Goal: Task Accomplishment & Management: Use online tool/utility

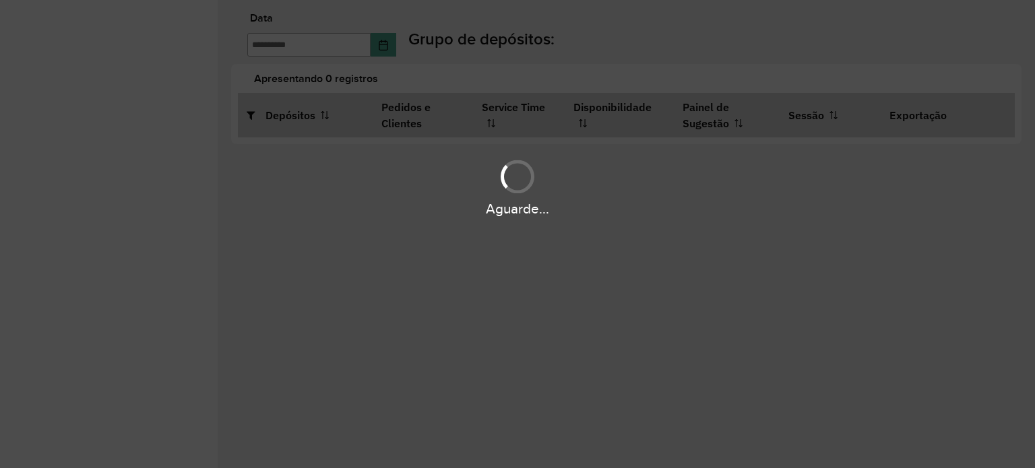
type input "**********"
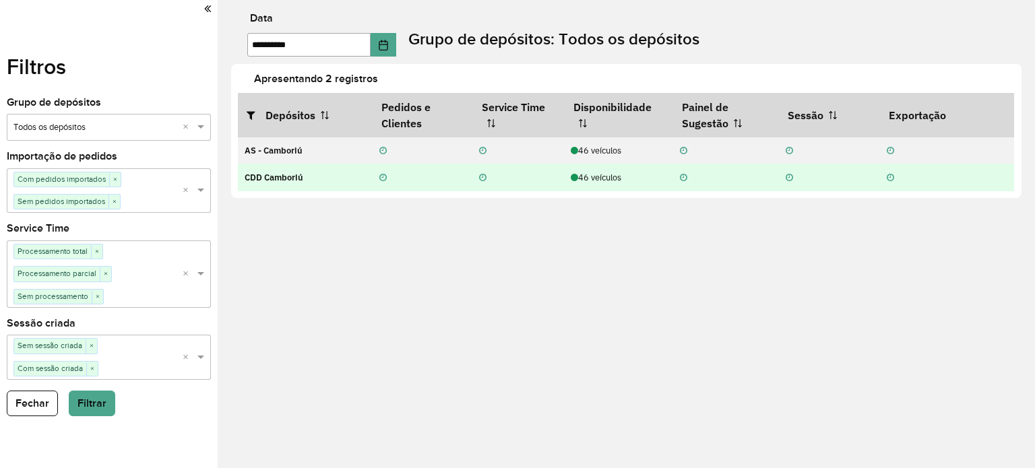
click at [612, 184] on td "46 veículos" at bounding box center [618, 177] width 109 height 27
click at [608, 183] on div "46 veículos" at bounding box center [618, 177] width 95 height 13
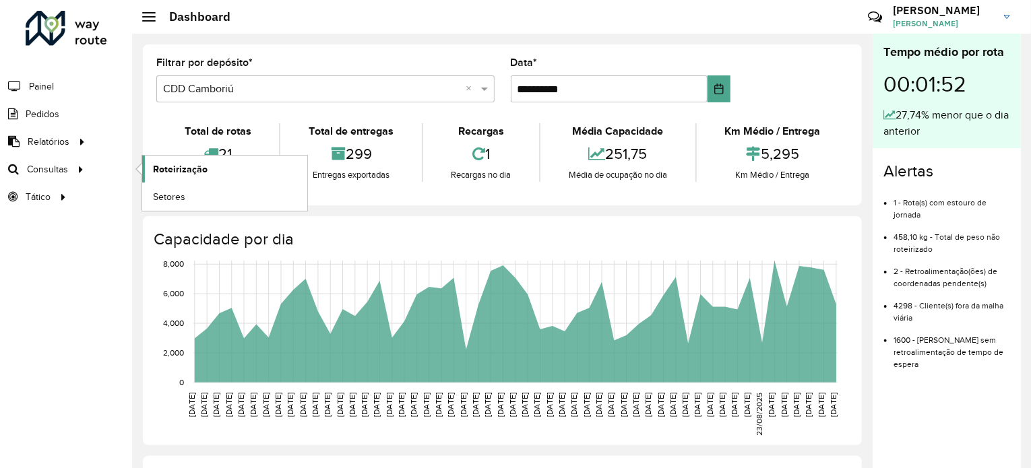
click at [173, 165] on span "Roteirização" at bounding box center [180, 169] width 55 height 14
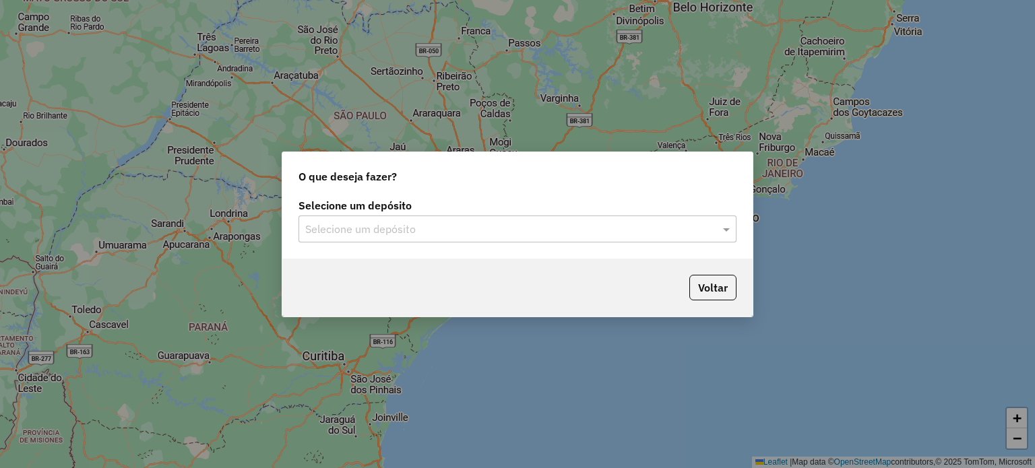
click at [483, 226] on input "text" at bounding box center [504, 230] width 398 height 16
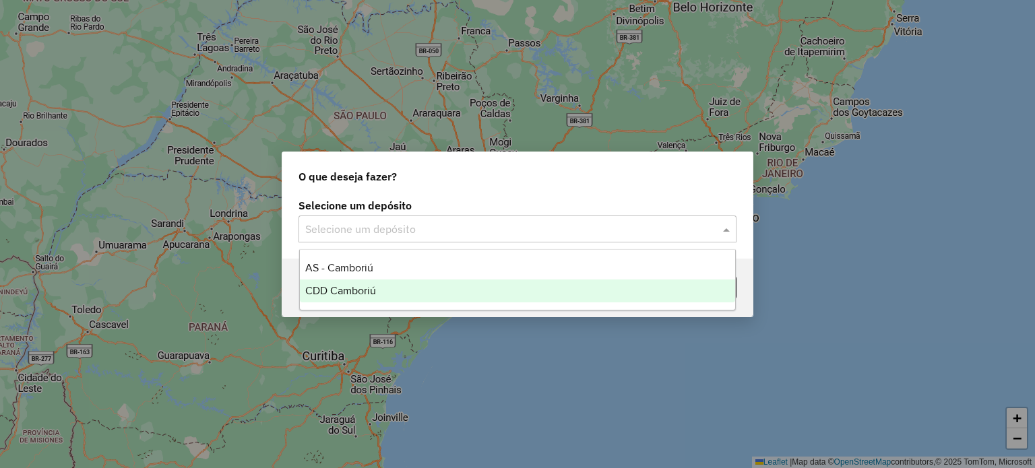
click at [383, 285] on div "CDD Camboriú" at bounding box center [518, 291] width 436 height 23
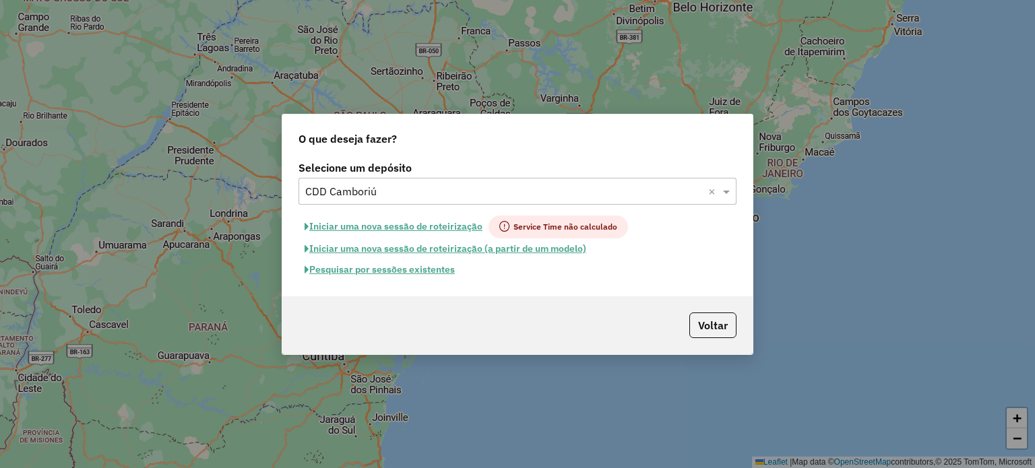
click at [433, 264] on button "Pesquisar por sessões existentes" at bounding box center [380, 269] width 162 height 21
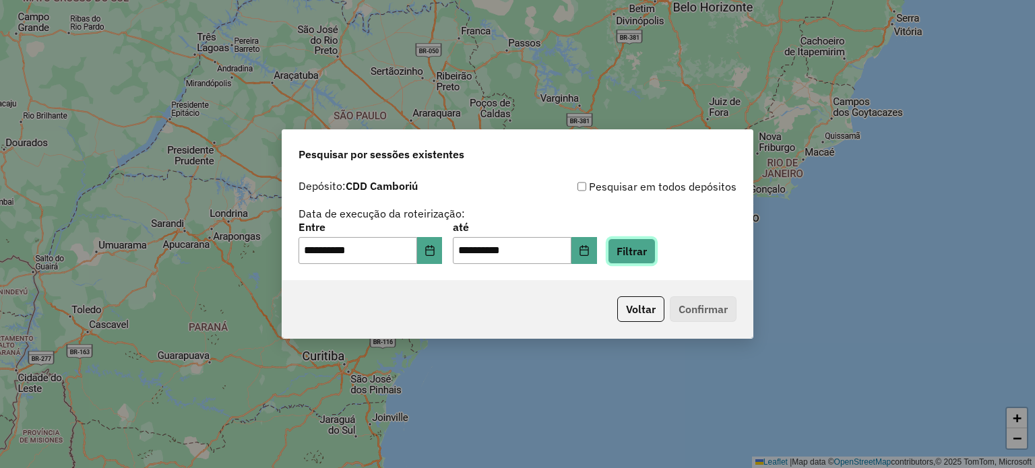
click at [656, 245] on button "Filtrar" at bounding box center [632, 252] width 48 height 26
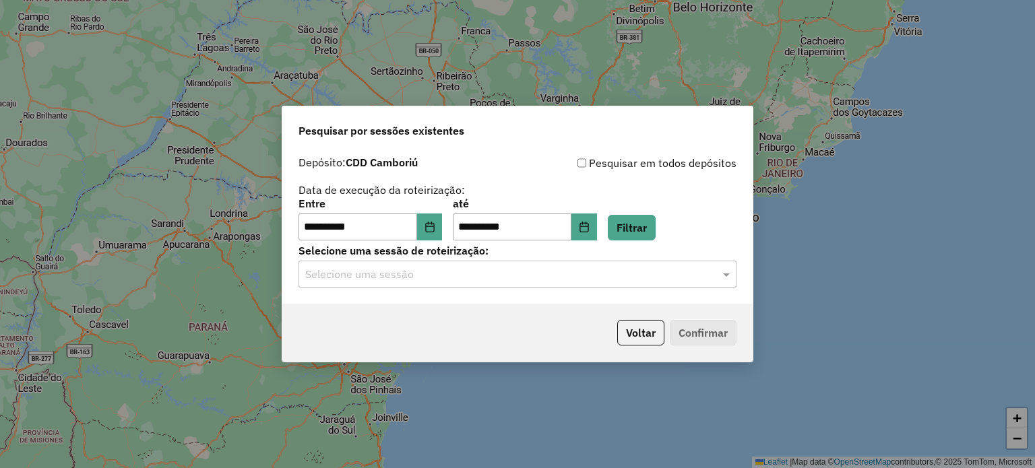
click at [612, 280] on input "text" at bounding box center [504, 275] width 398 height 16
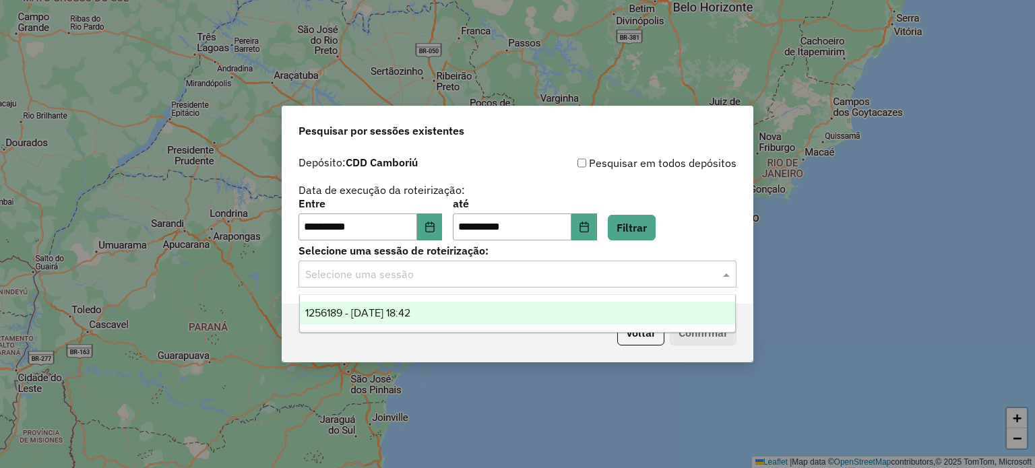
click at [586, 326] on ng-dropdown-panel "1256189 - 30/08/2025 18:42" at bounding box center [517, 314] width 437 height 38
click at [586, 320] on div "1256189 - 30/08/2025 18:42" at bounding box center [518, 313] width 436 height 23
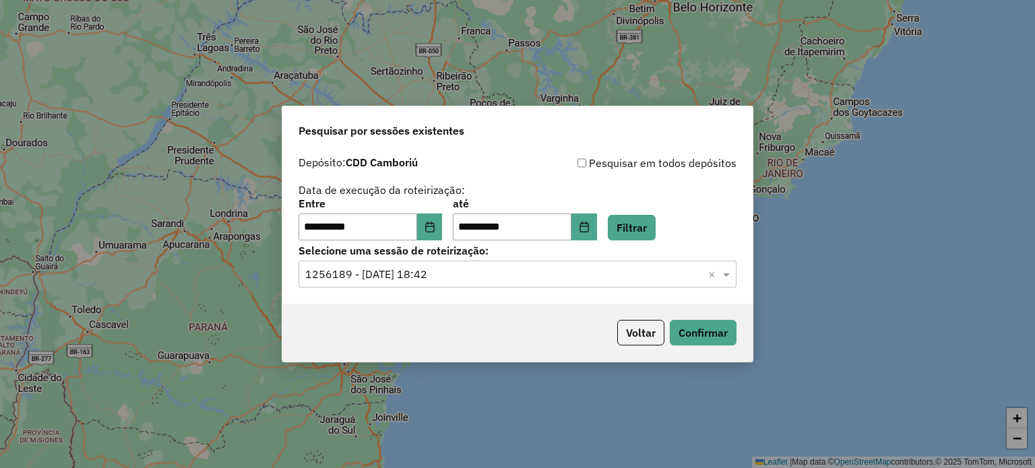
click at [682, 317] on div "Voltar Confirmar" at bounding box center [517, 333] width 470 height 58
click at [683, 322] on button "Confirmar" at bounding box center [703, 333] width 67 height 26
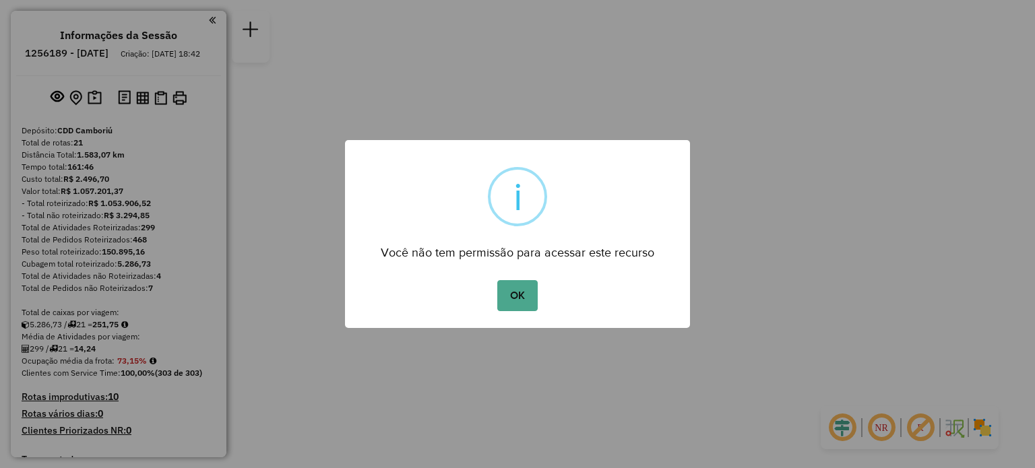
drag, startPoint x: 495, startPoint y: 301, endPoint x: 547, endPoint y: 261, distance: 65.8
click at [496, 302] on div "OK No Cancel" at bounding box center [517, 296] width 345 height 38
click at [532, 285] on button "OK" at bounding box center [517, 295] width 40 height 31
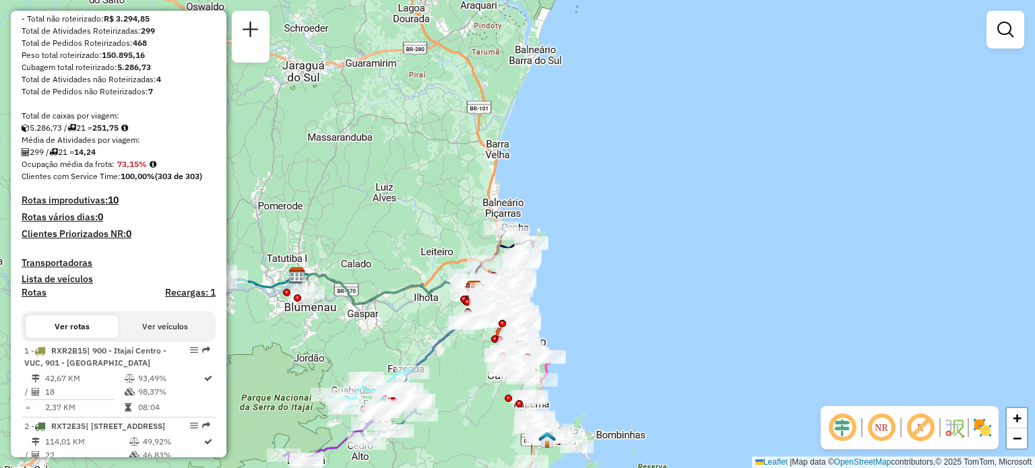
scroll to position [202, 0]
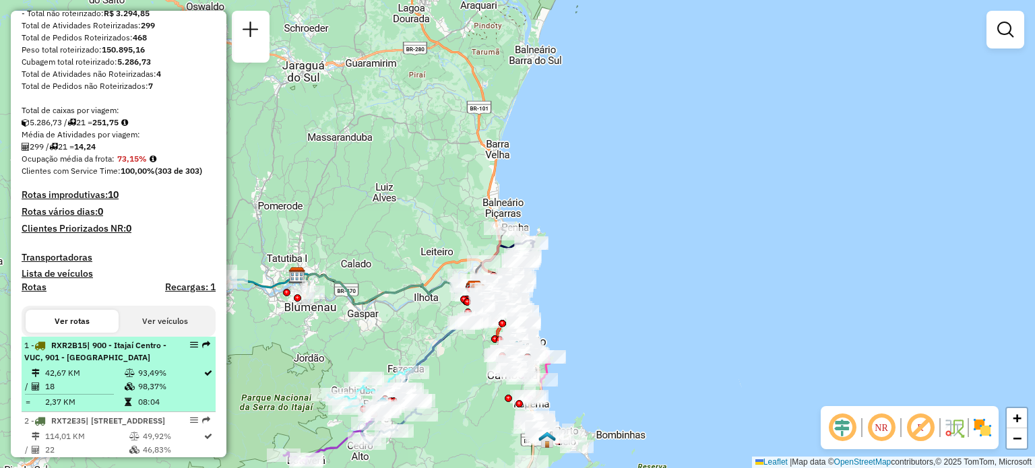
click at [109, 380] on td "42,67 KM" at bounding box center [84, 373] width 80 height 13
select select "**********"
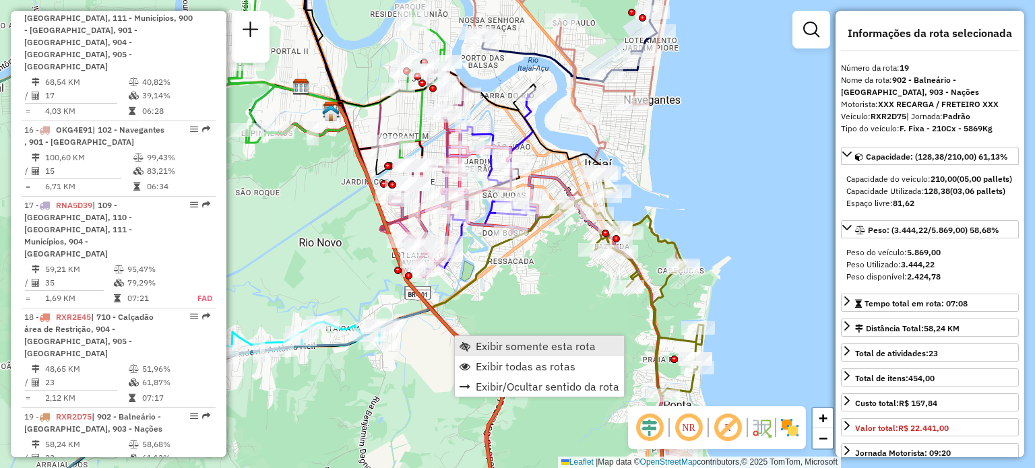
scroll to position [1933, 0]
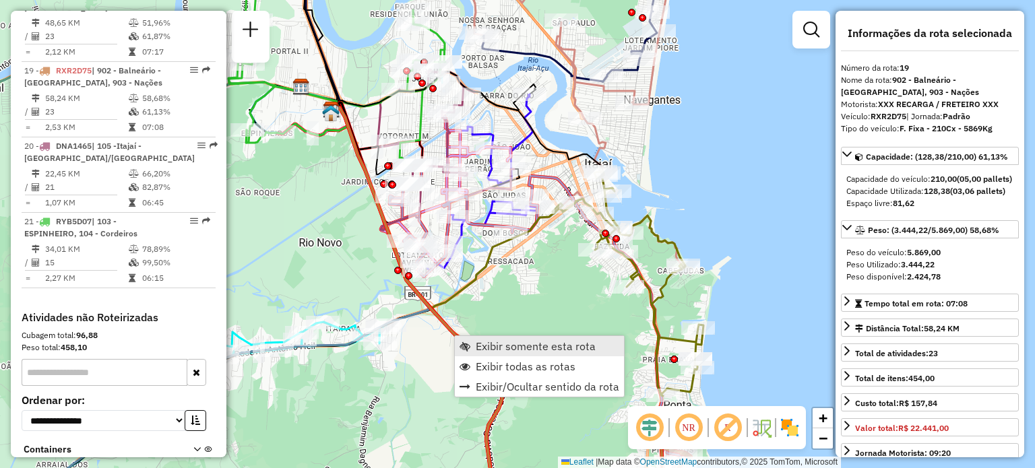
click at [485, 347] on span "Exibir somente esta rota" at bounding box center [536, 346] width 120 height 11
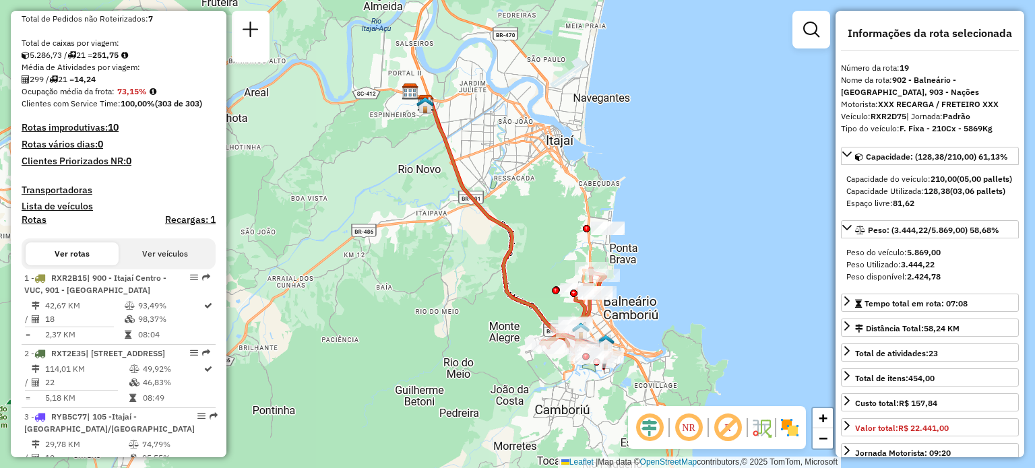
scroll to position [404, 0]
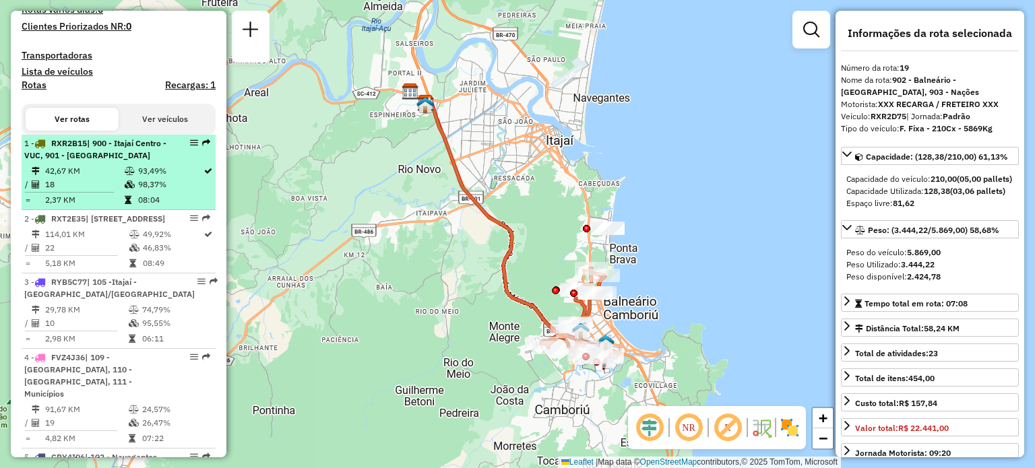
click at [106, 161] on div "1 - RXR2B15 | 900 - Itajaí Centro - VUC, 901 - [GEOGRAPHIC_DATA]" at bounding box center [95, 149] width 143 height 24
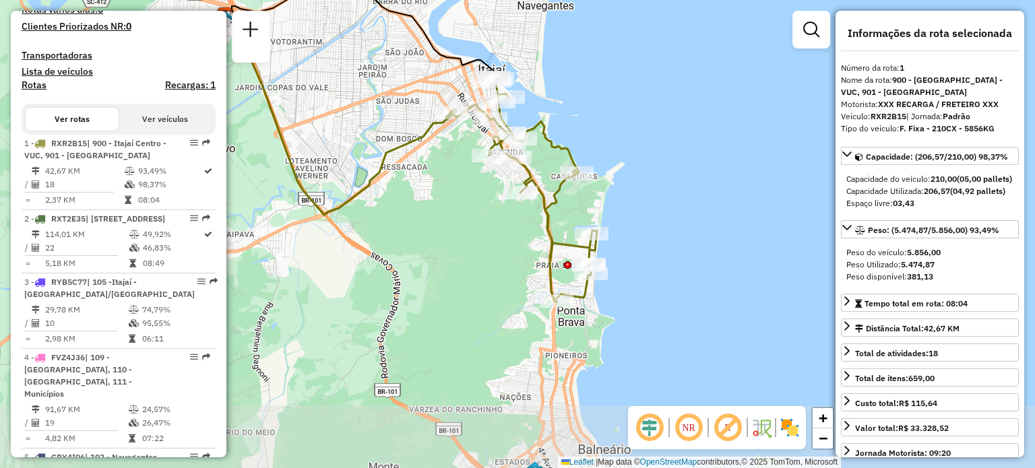
drag, startPoint x: 520, startPoint y: 323, endPoint x: 450, endPoint y: 261, distance: 93.6
click at [450, 261] on div "Janela de atendimento Grade de atendimento Capacidade Transportadoras Veículos …" at bounding box center [517, 234] width 1035 height 468
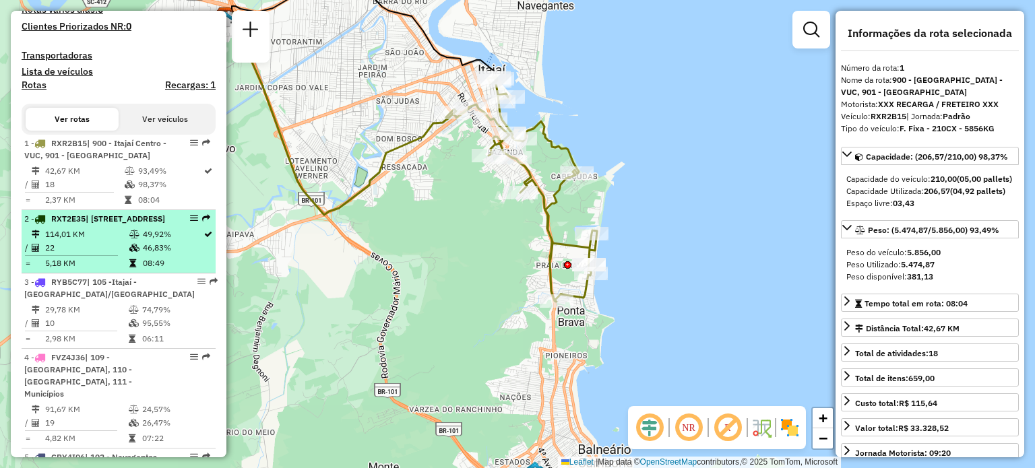
click at [107, 224] on span "| [STREET_ADDRESS]" at bounding box center [126, 219] width 80 height 10
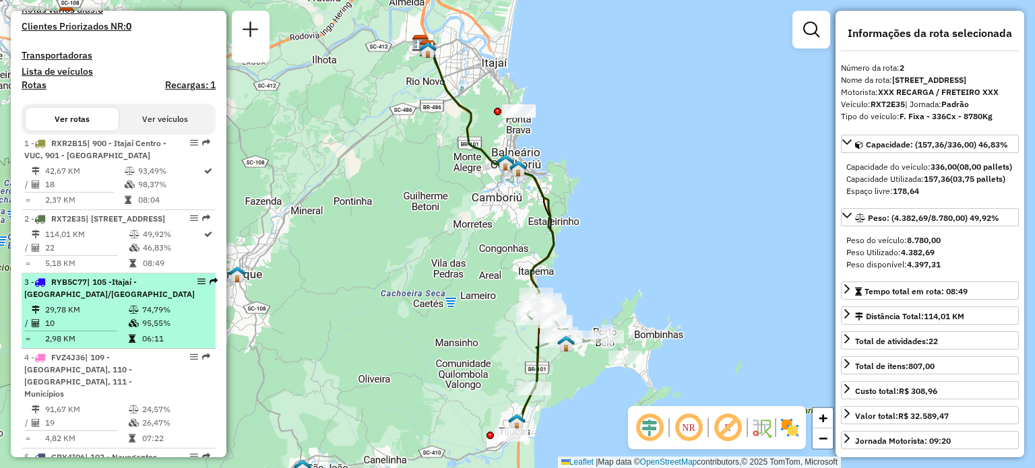
click at [86, 299] on span "| 105 -Itajaí - [GEOGRAPHIC_DATA]/[GEOGRAPHIC_DATA]" at bounding box center [109, 288] width 171 height 22
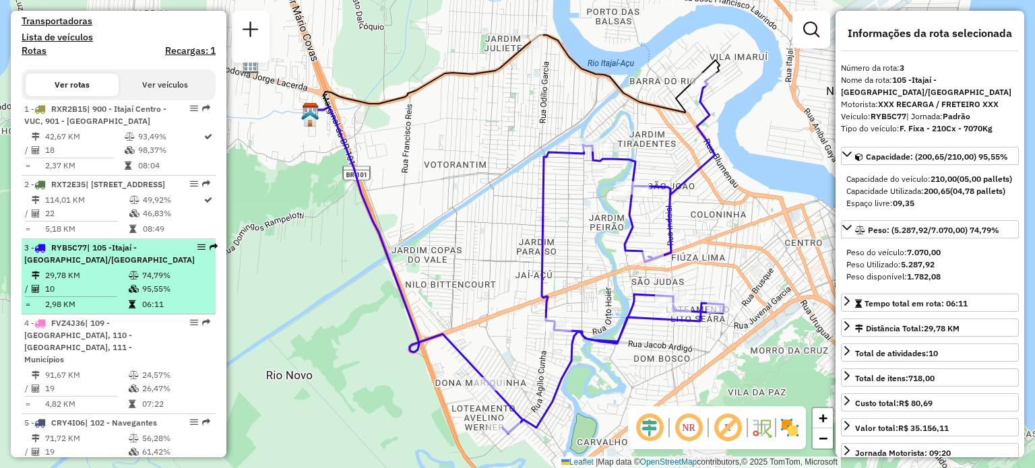
scroll to position [472, 0]
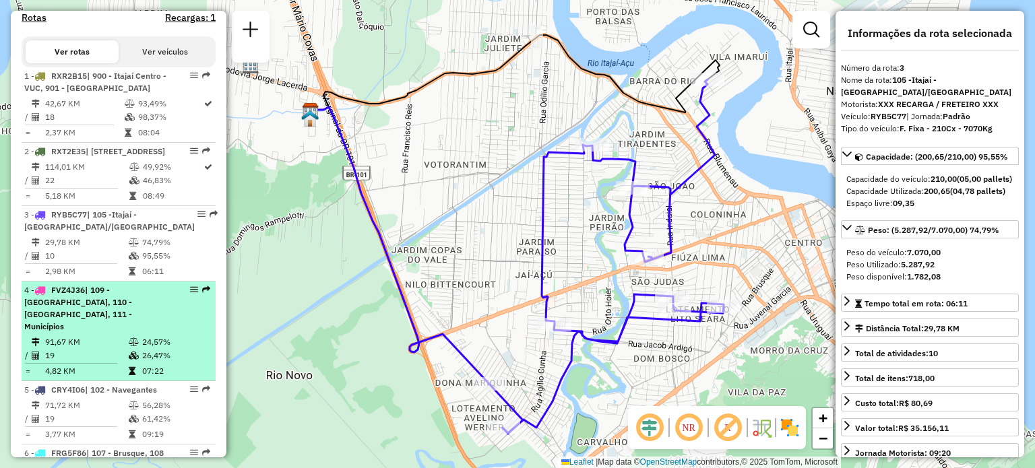
click at [90, 333] on div "4 - FVZ4J36 | 109 - [GEOGRAPHIC_DATA], 110 - [GEOGRAPHIC_DATA], 111 - Municípios" at bounding box center [95, 308] width 143 height 49
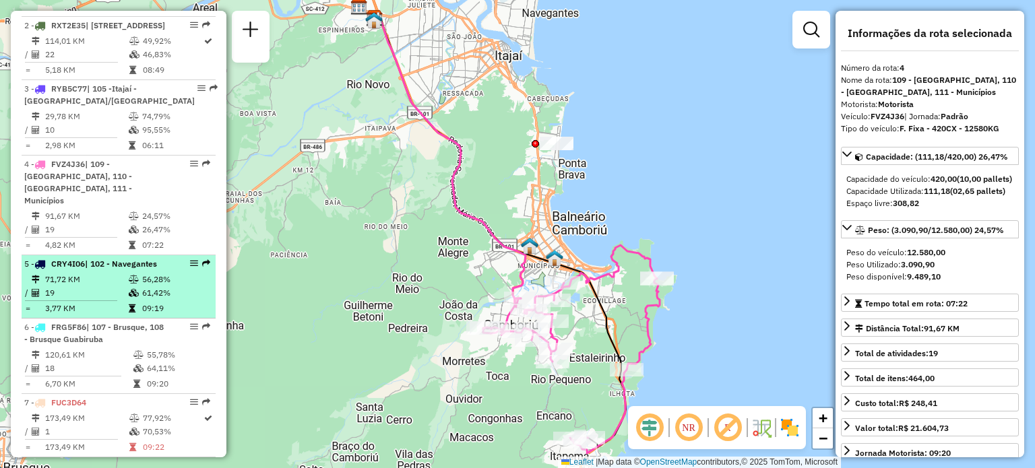
scroll to position [607, 0]
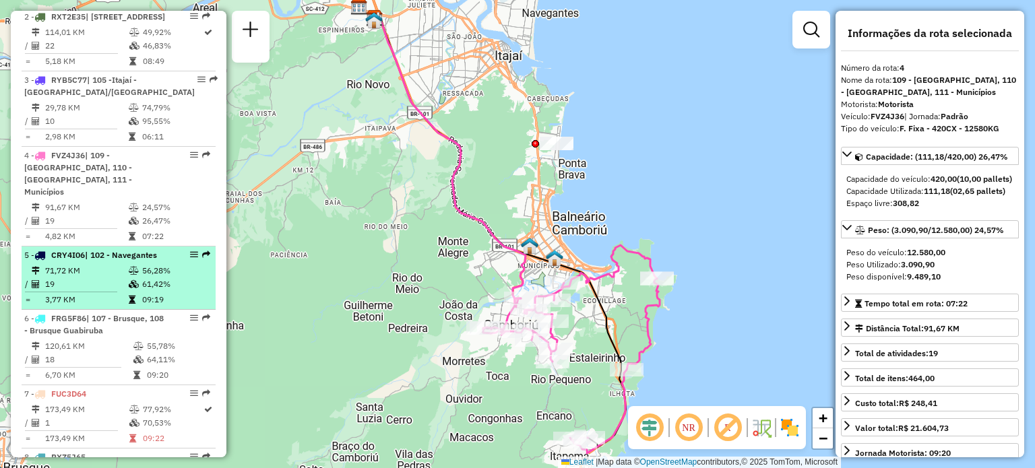
click at [102, 278] on td "71,72 KM" at bounding box center [86, 270] width 84 height 13
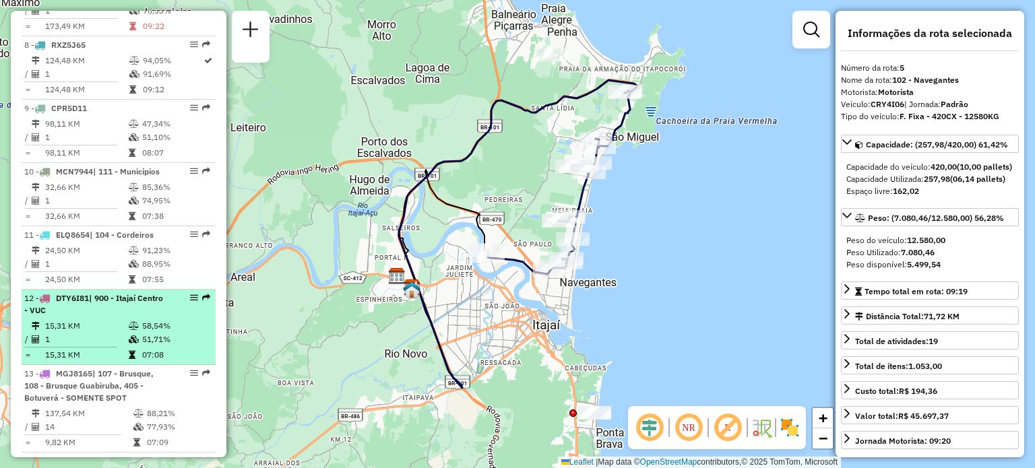
scroll to position [1078, 0]
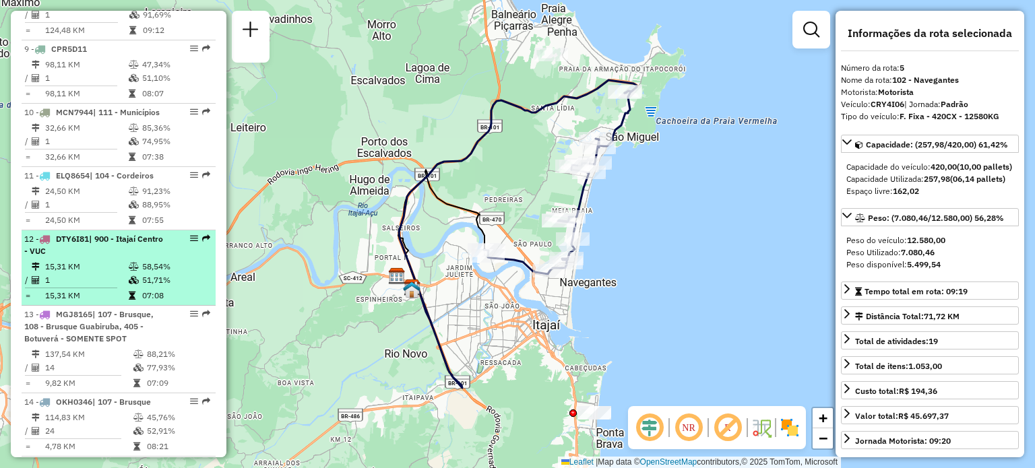
click at [96, 287] on td "1" at bounding box center [86, 280] width 84 height 13
